Goal: Register for event/course

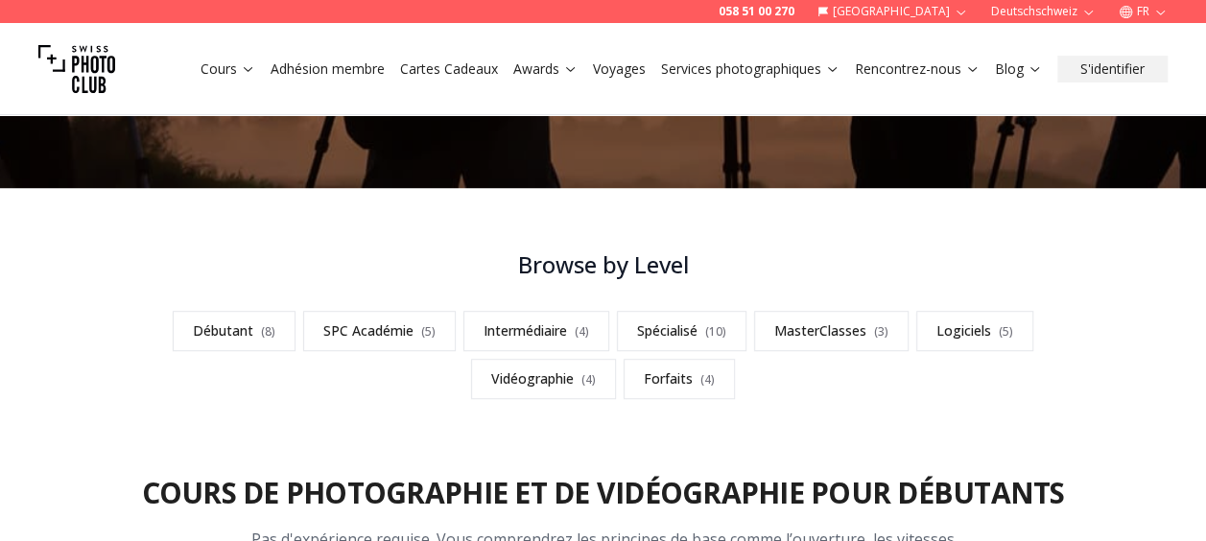
scroll to position [576, 0]
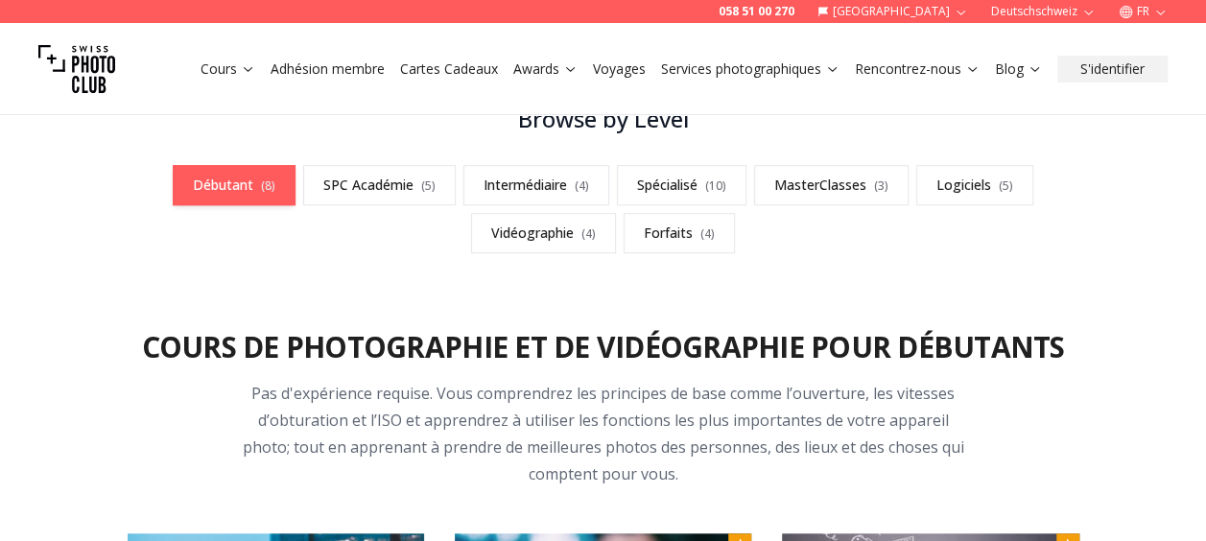
click at [226, 179] on link "Débutant ( 8 )" at bounding box center [234, 185] width 123 height 40
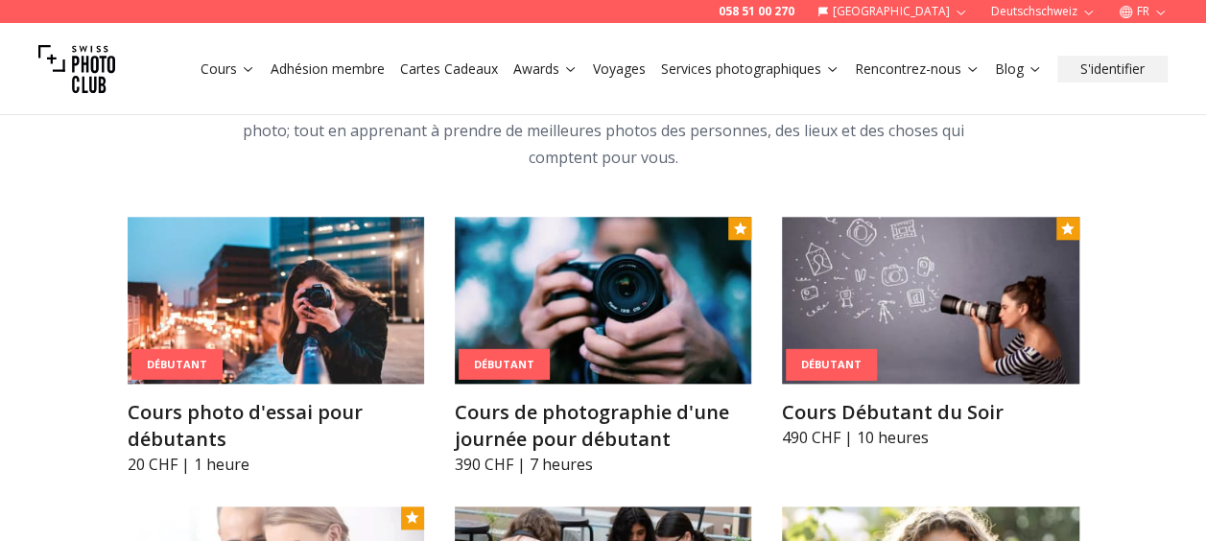
scroll to position [958, 0]
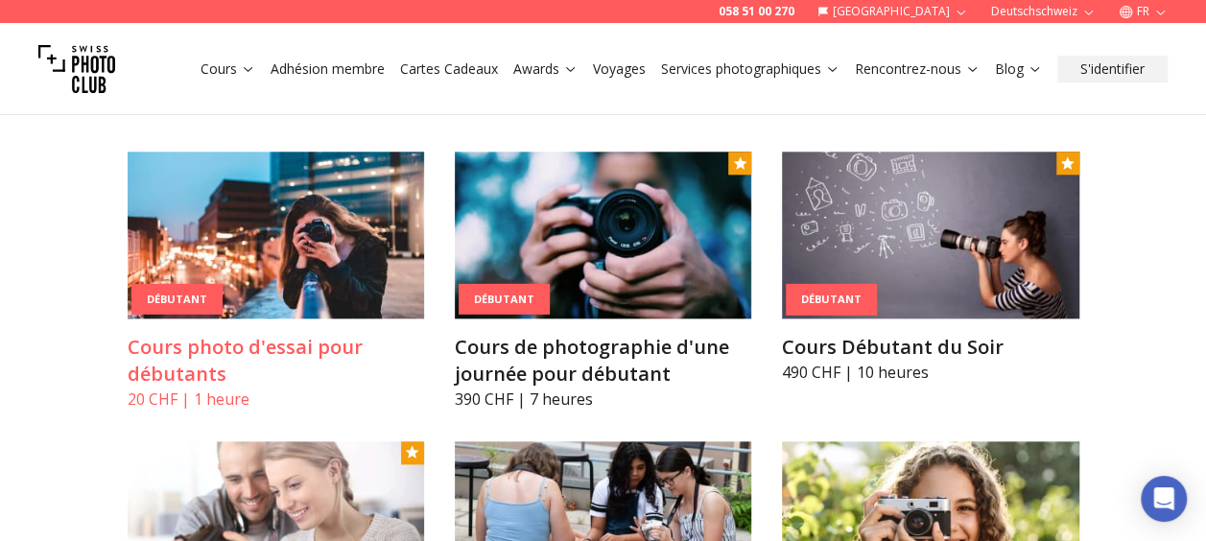
click at [228, 223] on img at bounding box center [276, 235] width 297 height 167
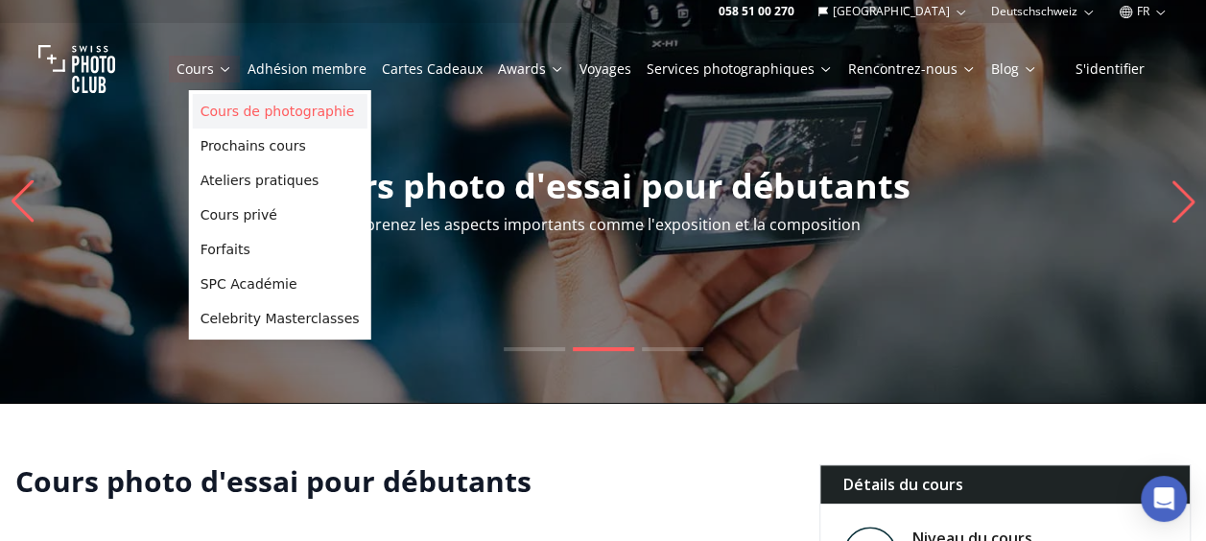
click at [253, 107] on link "Cours de photographie" at bounding box center [280, 111] width 175 height 35
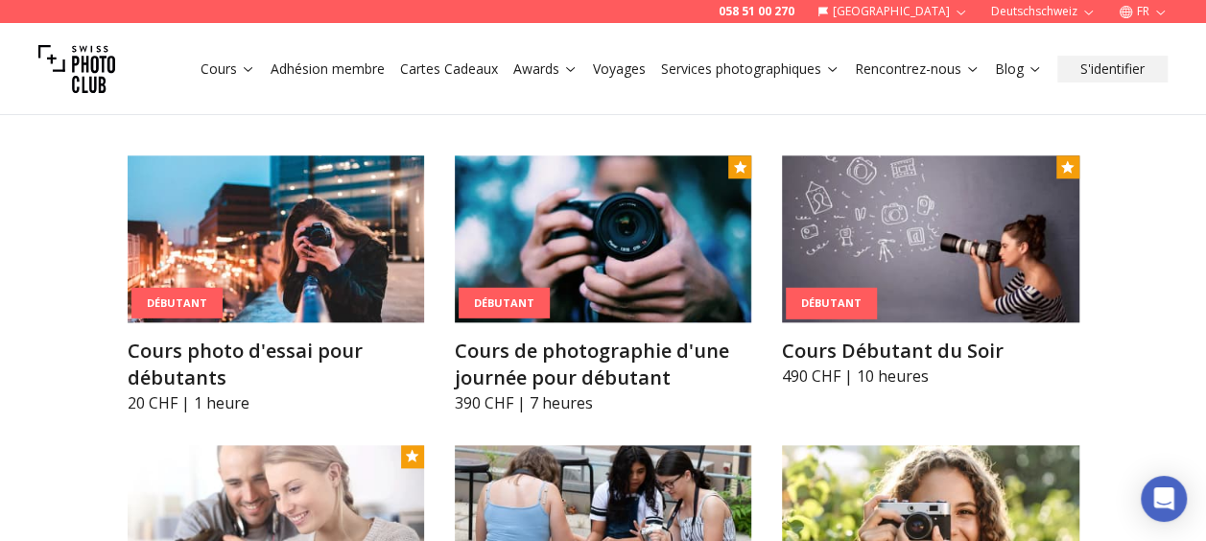
scroll to position [960, 0]
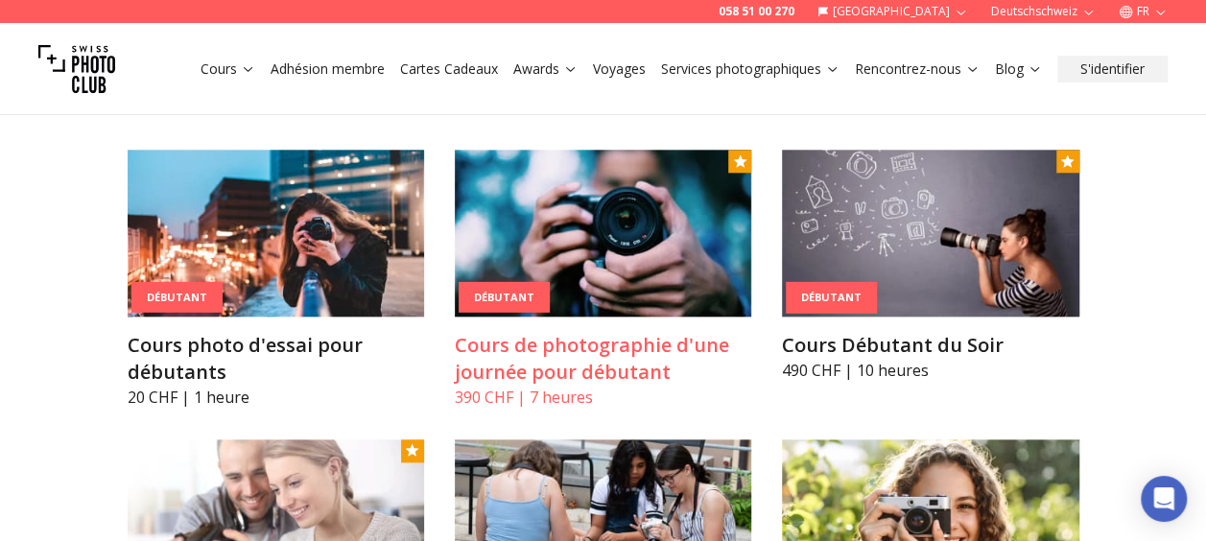
click at [653, 235] on img at bounding box center [603, 233] width 297 height 167
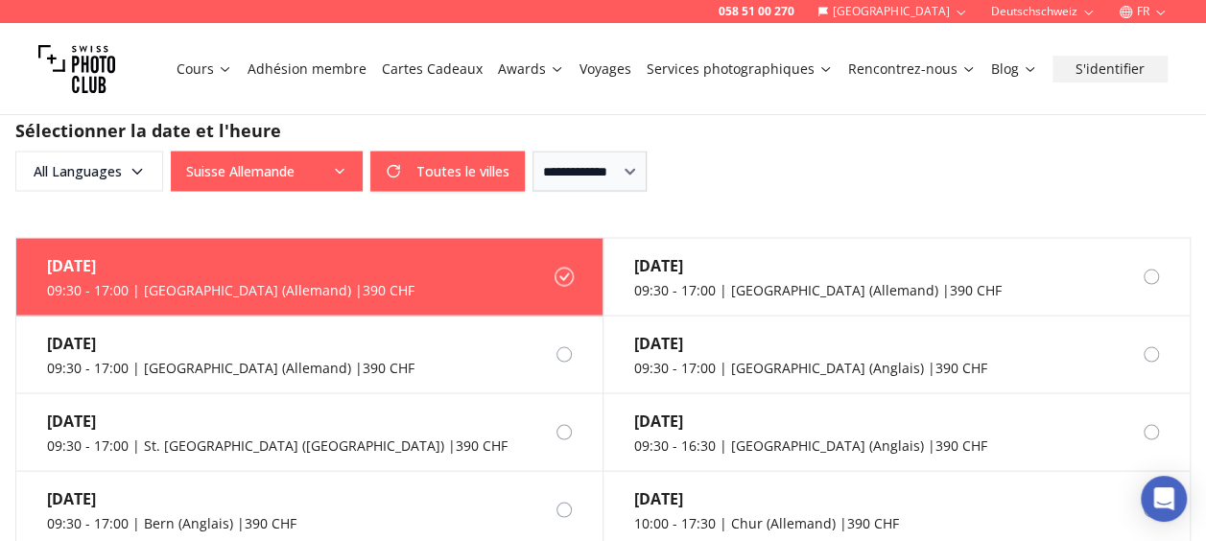
scroll to position [1631, 0]
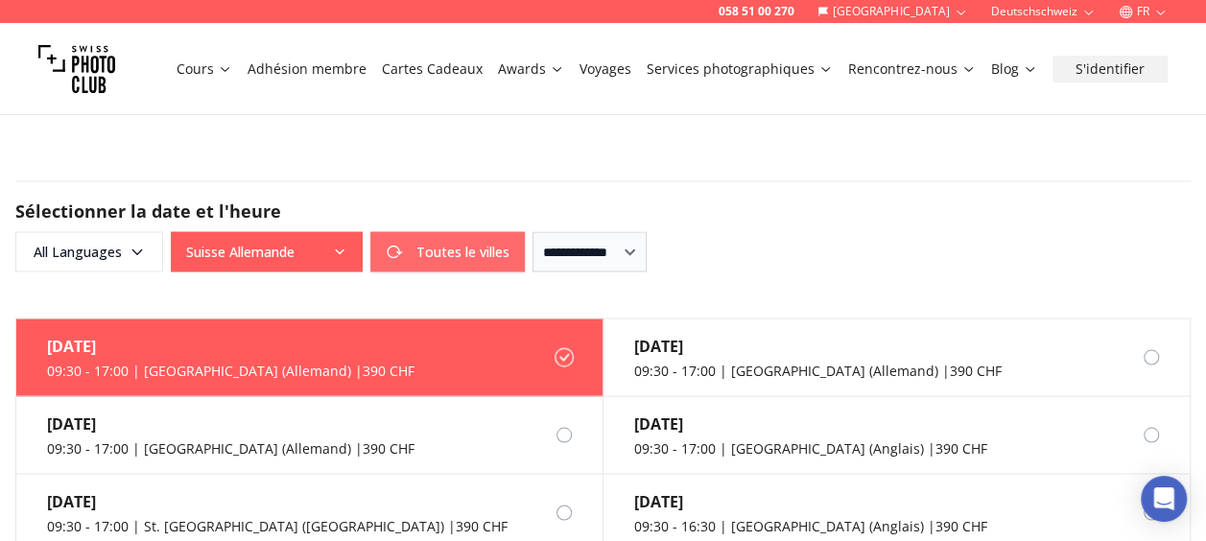
click at [514, 231] on button "Toutes le villes" at bounding box center [447, 251] width 154 height 40
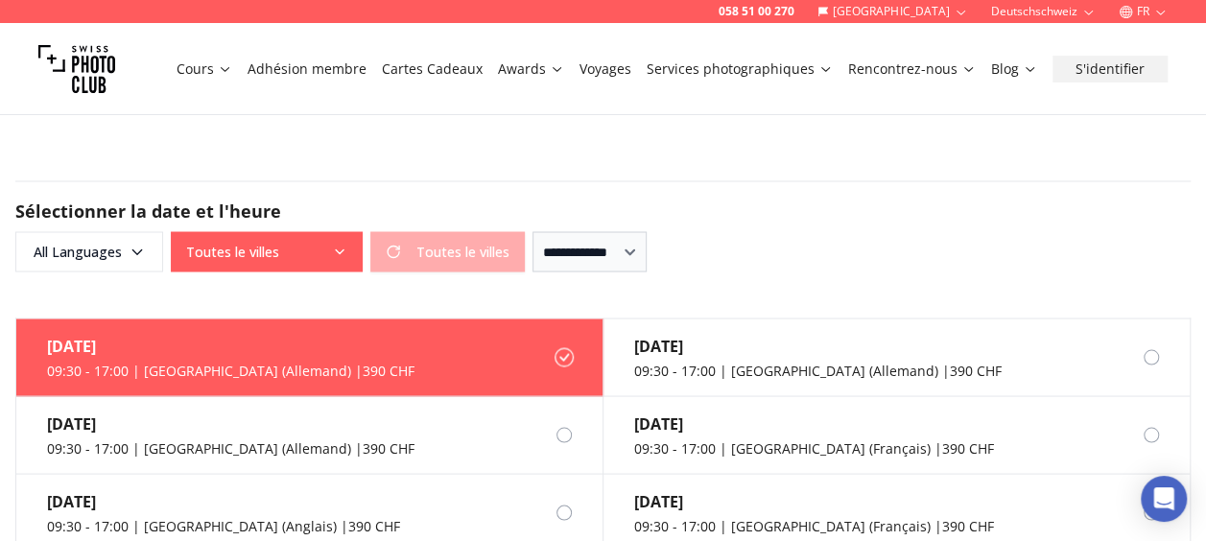
click at [496, 231] on div "Toutes le villes Toutes le villes" at bounding box center [348, 251] width 354 height 40
click at [348, 231] on button "Toutes le villes" at bounding box center [267, 251] width 192 height 40
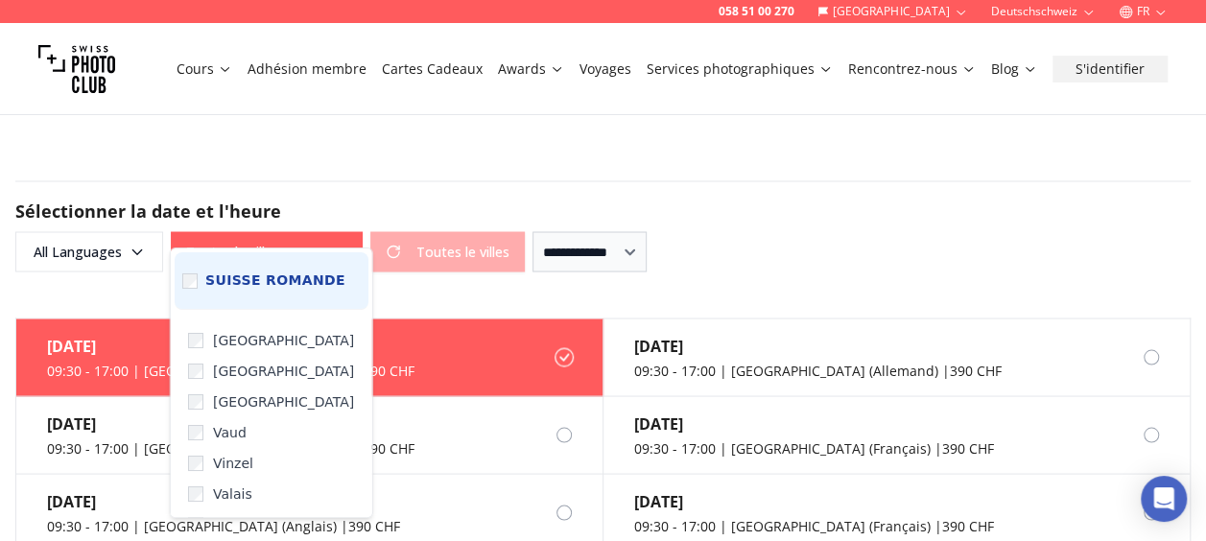
click at [264, 278] on span "Suisse Romande" at bounding box center [275, 281] width 140 height 17
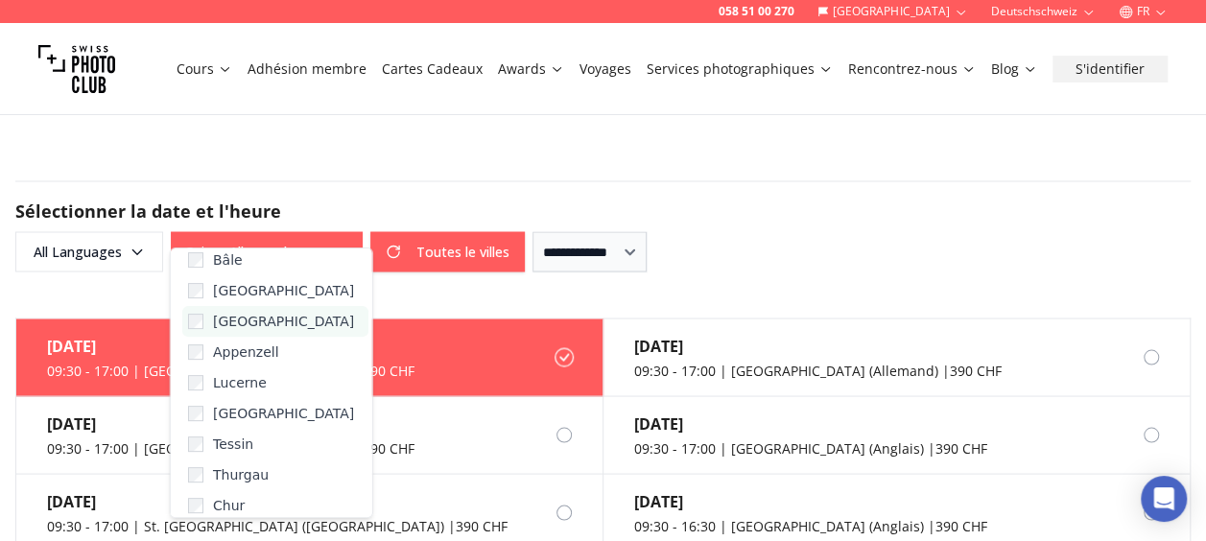
scroll to position [192, 0]
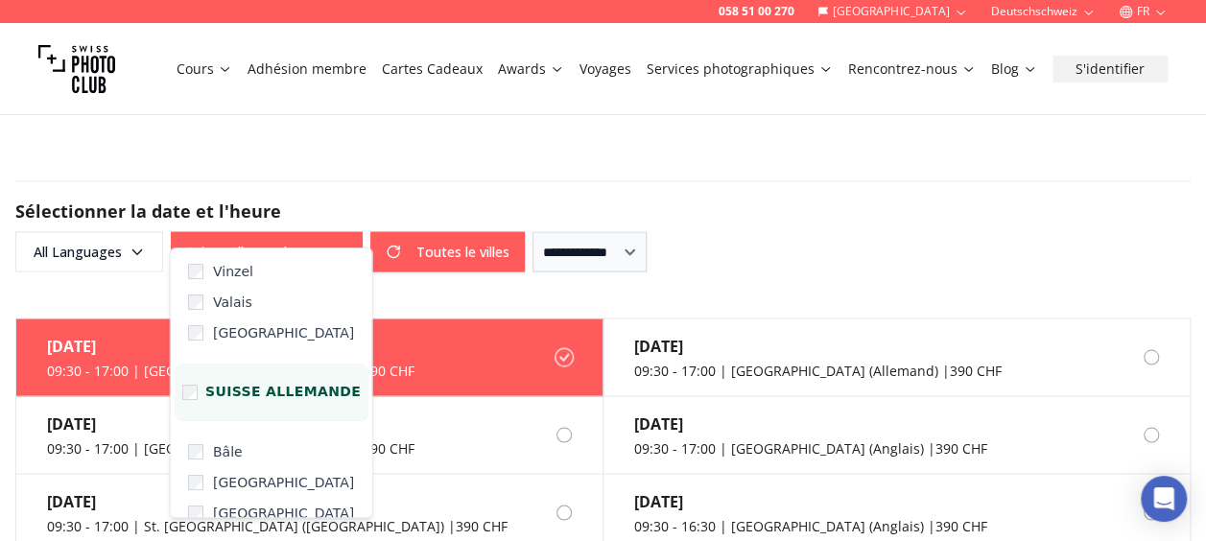
click at [203, 388] on label "Suisse Allemande" at bounding box center [272, 393] width 194 height 58
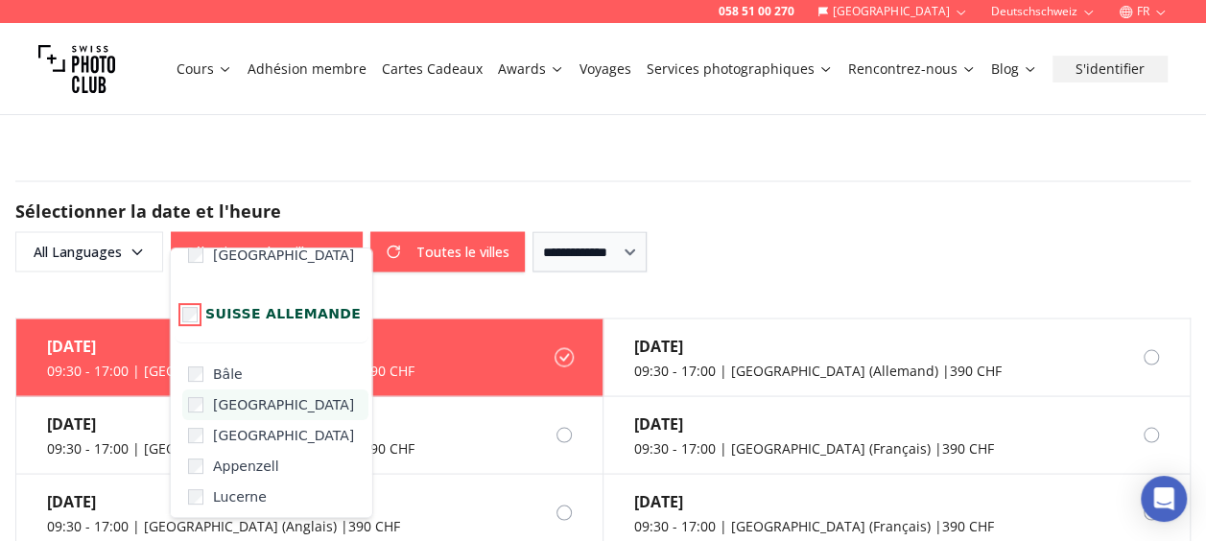
scroll to position [288, 0]
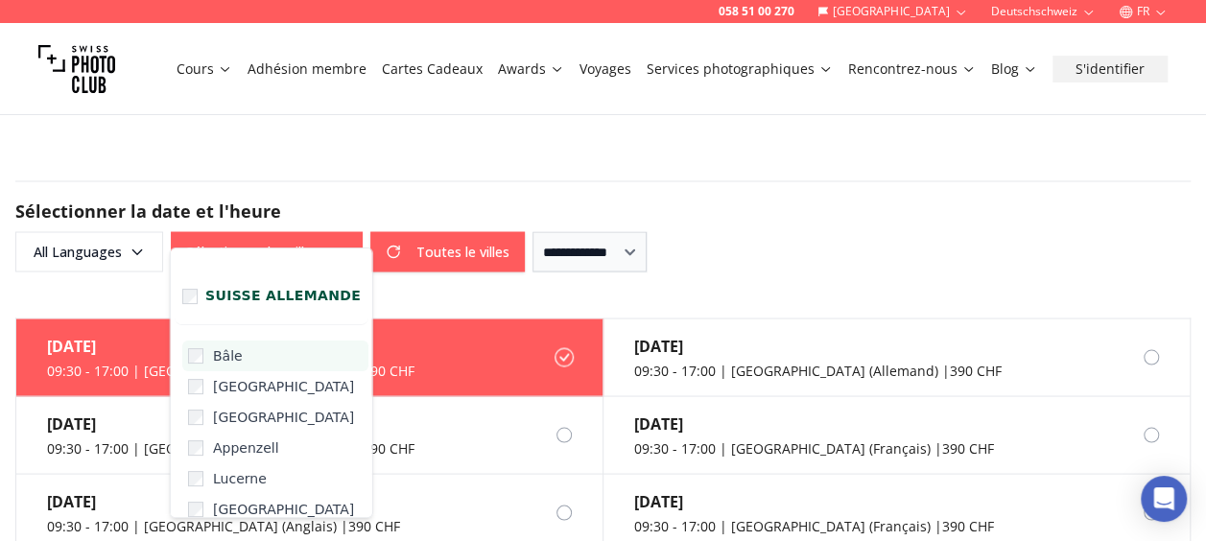
click at [224, 355] on span "Bâle" at bounding box center [228, 355] width 30 height 19
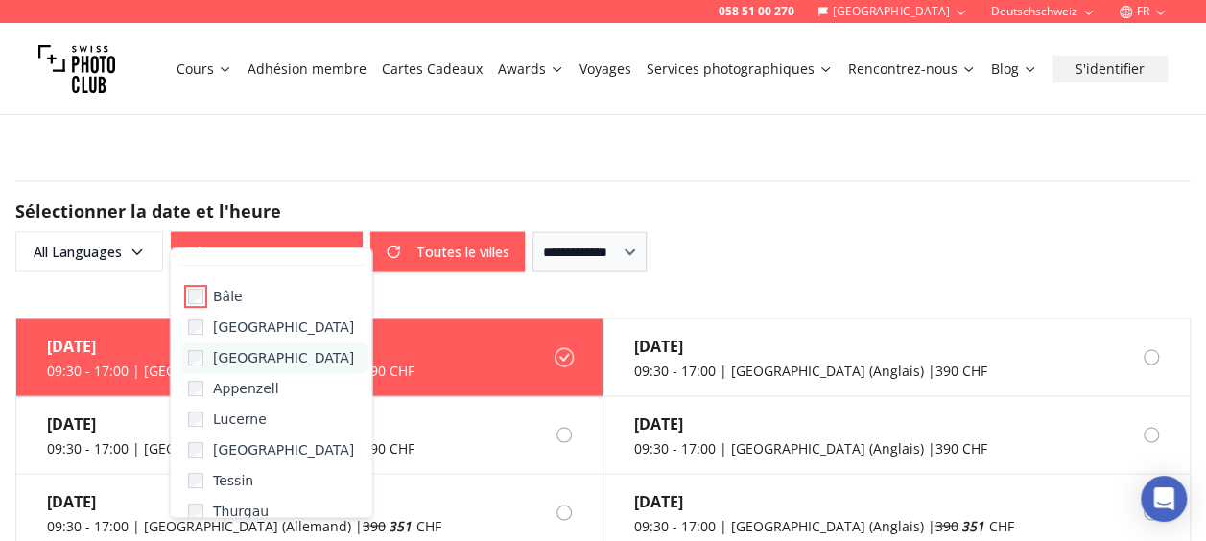
scroll to position [391, 0]
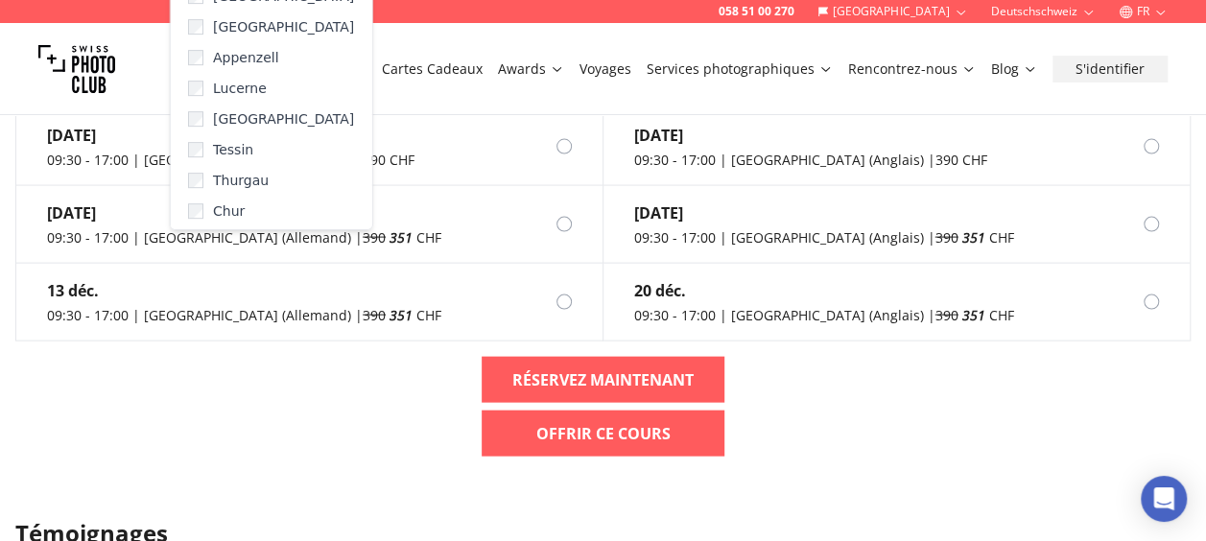
click at [349, 425] on div "[DATE] 09:30 - 17:00 | [GEOGRAPHIC_DATA] (Allemand) | 390 CHF [DATE] 09:30 - 17…" at bounding box center [603, 251] width 1206 height 442
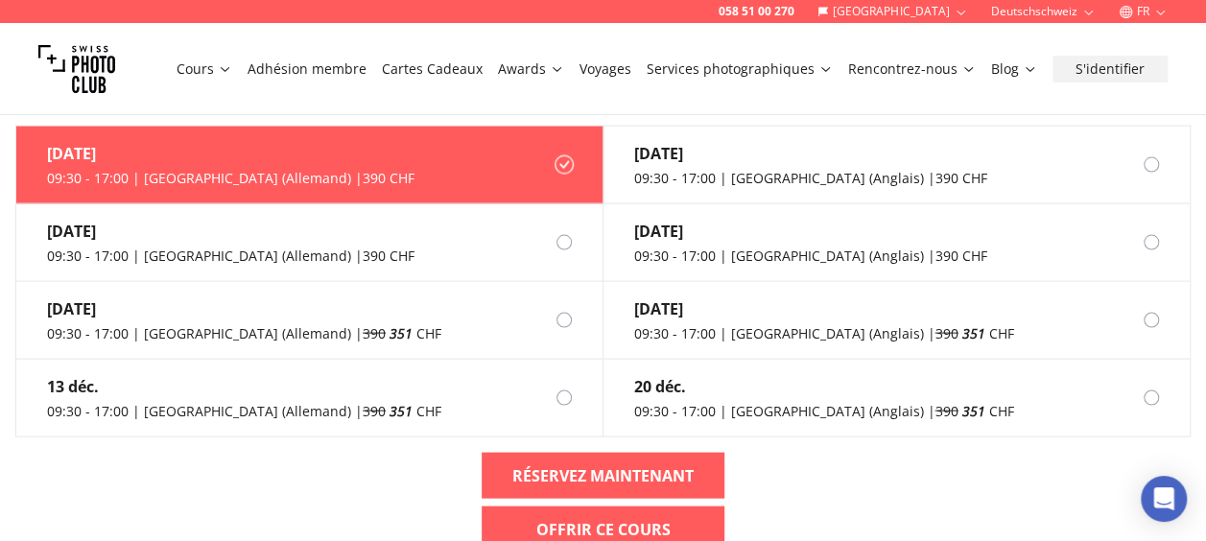
scroll to position [1727, 0]
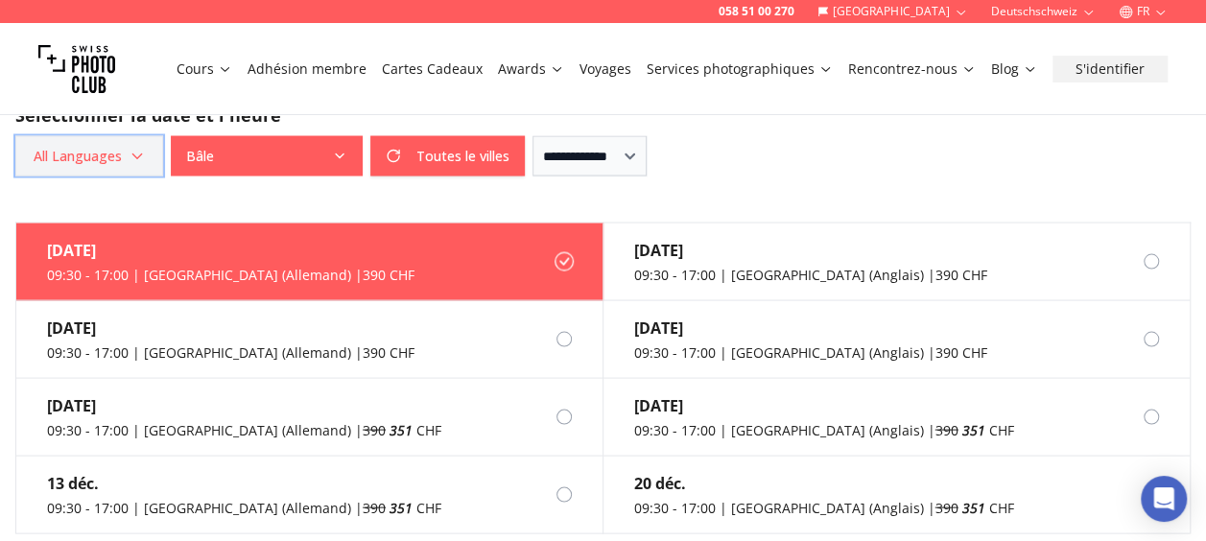
click at [142, 148] on icon "button" at bounding box center [137, 155] width 15 height 15
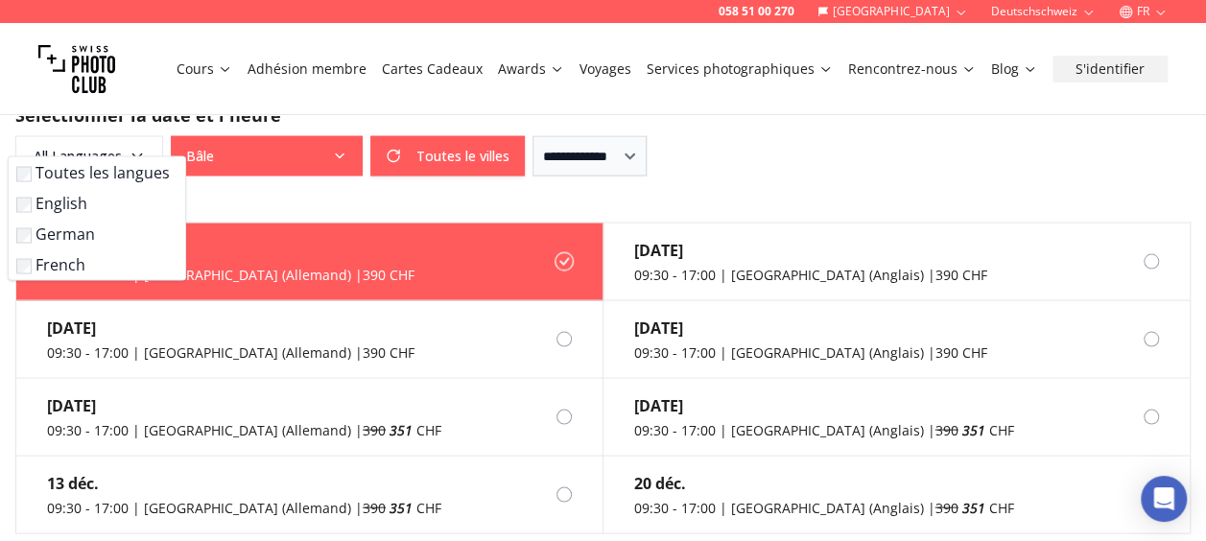
click at [77, 170] on label "Toutes les langues" at bounding box center [93, 171] width 154 height 23
click at [55, 198] on label "English" at bounding box center [93, 202] width 154 height 23
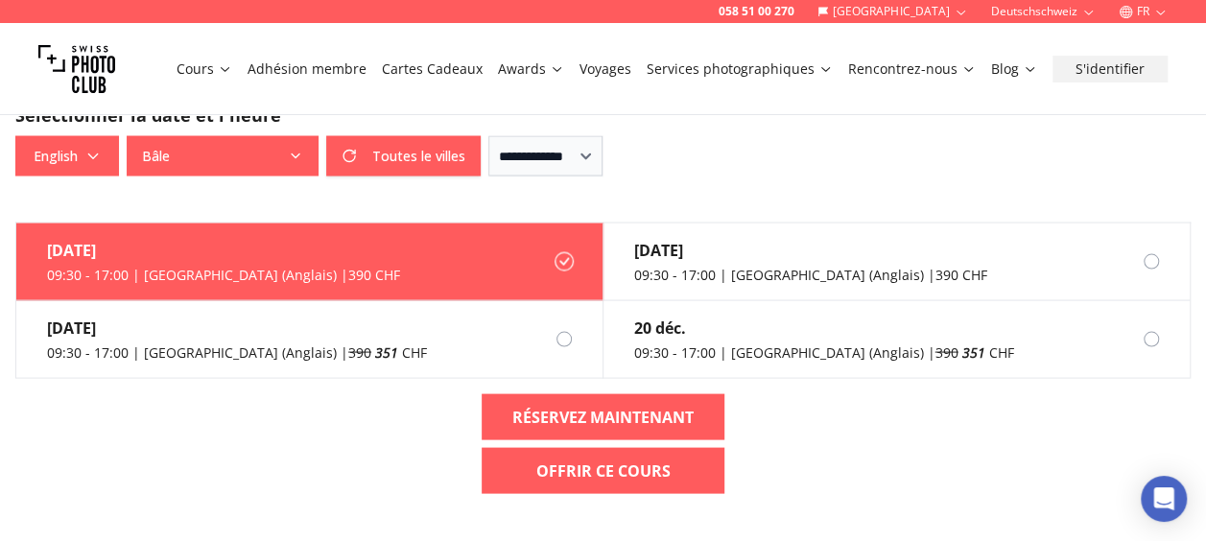
click at [288, 391] on div "[DATE] 09:30 - 17:00 | Basel (Anglais) | 390 CHF [DATE] 09:30 - 17:00 | [GEOGRA…" at bounding box center [603, 365] width 1206 height 287
